Goal: Transaction & Acquisition: Obtain resource

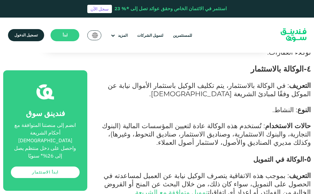
scroll to position [777, 0]
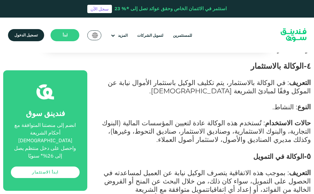
click at [268, 185] on link "تمويل متوافقة مع الشريعة [DEMOGRAPHIC_DATA]" at bounding box center [223, 193] width 176 height 17
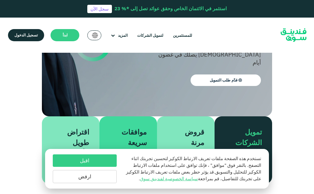
scroll to position [139, 0]
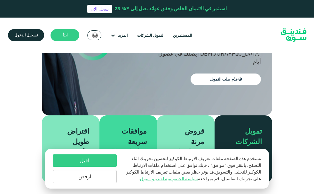
click at [96, 179] on button "ارفض" at bounding box center [85, 176] width 64 height 13
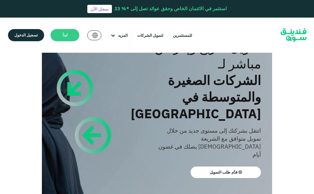
scroll to position [0, 0]
